Goal: Entertainment & Leisure: Consume media (video, audio)

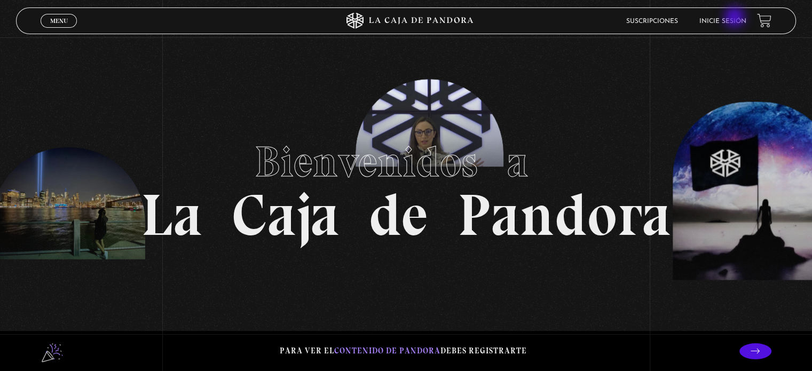
click at [735, 18] on link "Inicie sesión" at bounding box center [722, 21] width 47 height 6
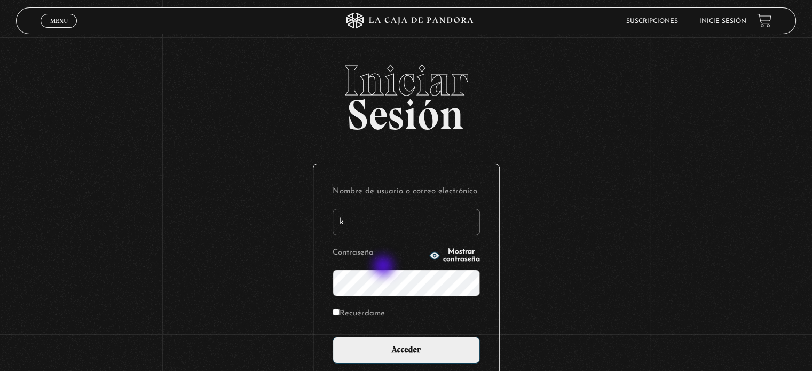
type input "k_pereira22@hotmail.com"
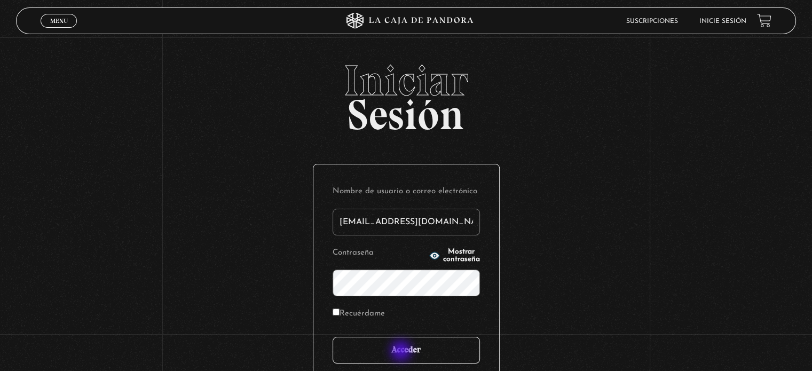
click at [402, 352] on input "Acceder" at bounding box center [405, 350] width 147 height 27
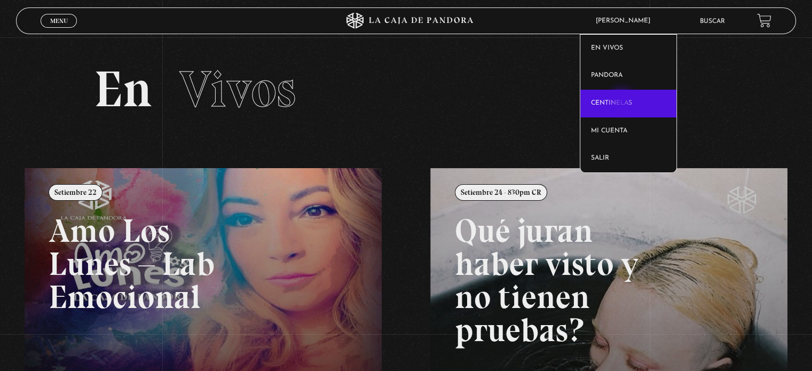
click at [622, 102] on link "Centinelas" at bounding box center [628, 104] width 97 height 28
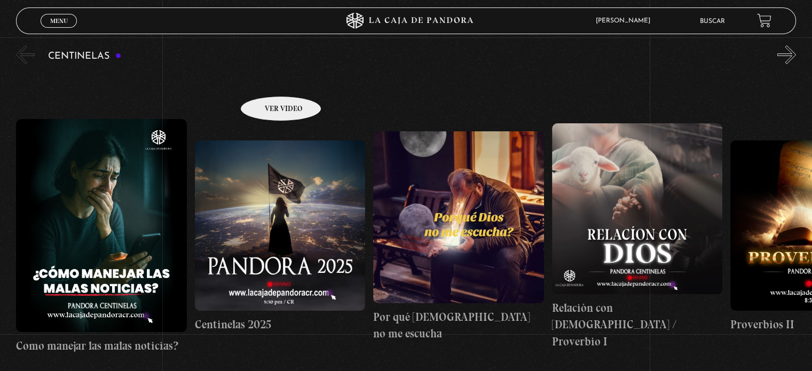
scroll to position [107, 0]
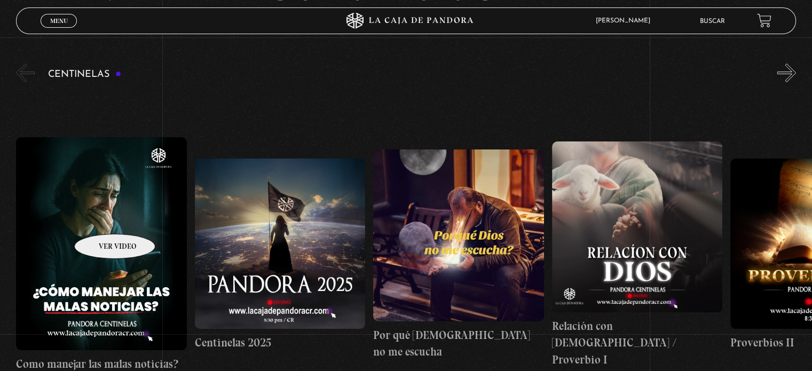
click at [101, 218] on figure at bounding box center [101, 243] width 170 height 213
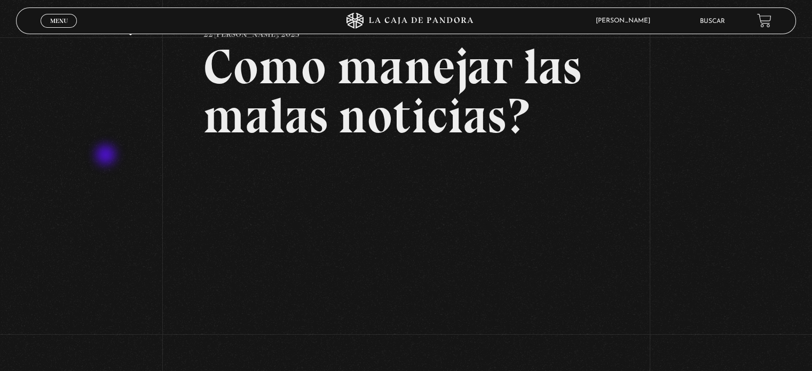
scroll to position [107, 0]
